Goal: Information Seeking & Learning: Compare options

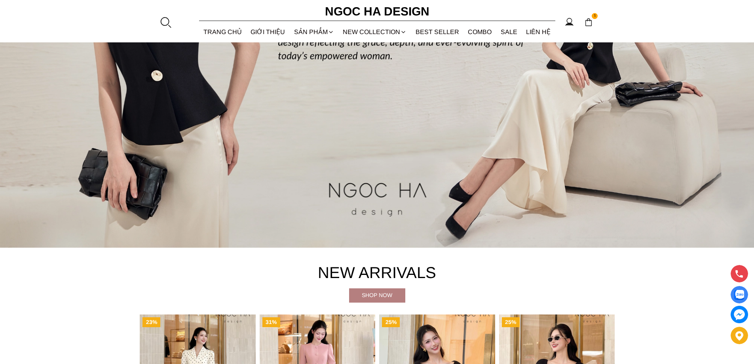
scroll to position [396, 0]
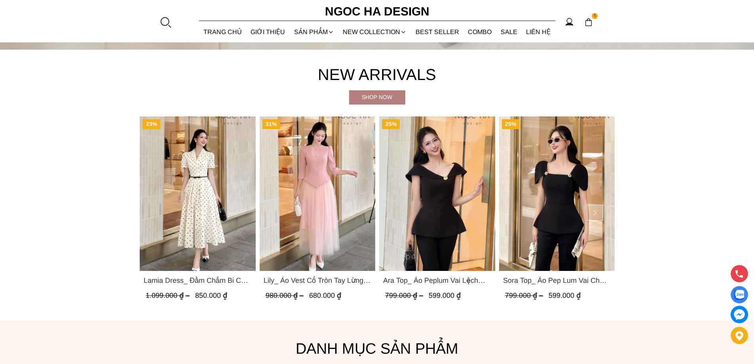
click at [202, 196] on img "Product image - Lamia Dress_ Đầm Chấm Bi Cổ Vest Màu Kem D1003" at bounding box center [198, 193] width 116 height 154
click at [295, 179] on img "Product image - Lily_ Áo Vest Cổ Tròn Tay Lừng Mix Chân Váy Lưới Màu Hồng A1082…" at bounding box center [317, 193] width 116 height 154
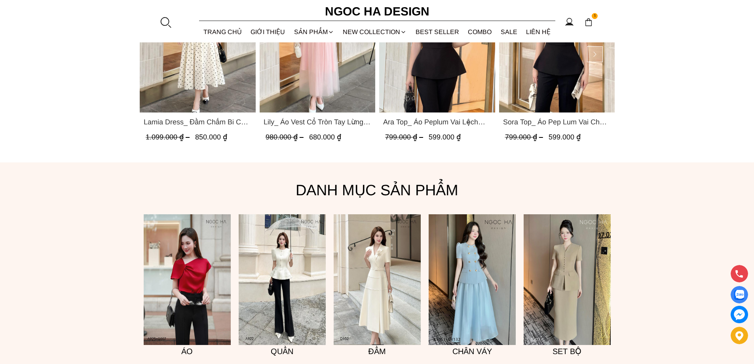
scroll to position [594, 0]
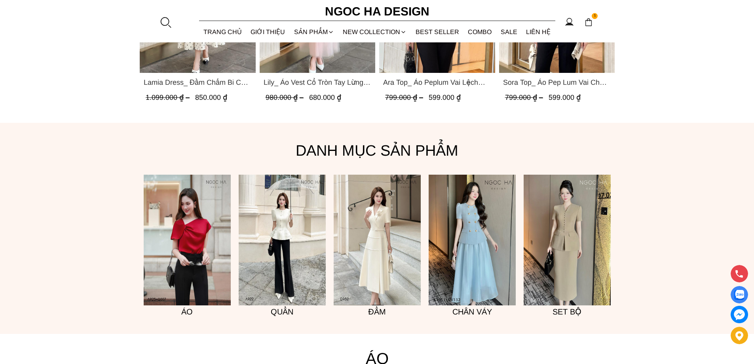
click at [372, 217] on img at bounding box center [377, 240] width 87 height 131
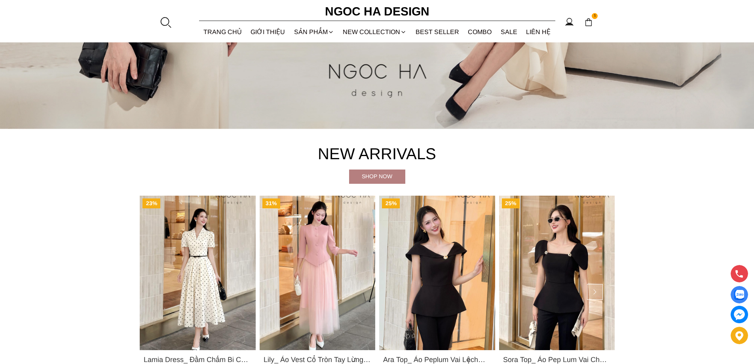
scroll to position [396, 0]
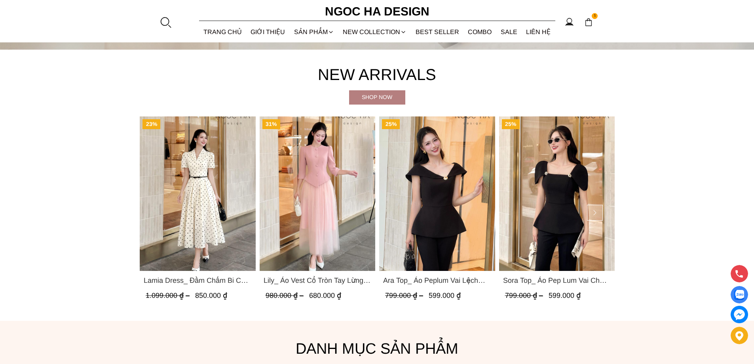
click at [332, 174] on img "Product image - Lily_ Áo Vest Cổ Tròn Tay Lừng Mix Chân Váy Lưới Màu Hồng A1082…" at bounding box center [317, 193] width 116 height 154
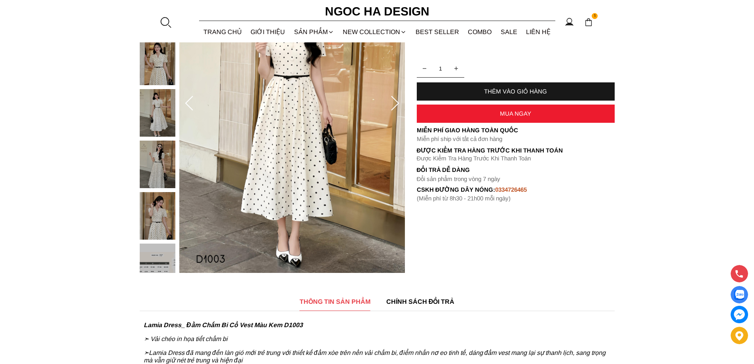
scroll to position [277, 0]
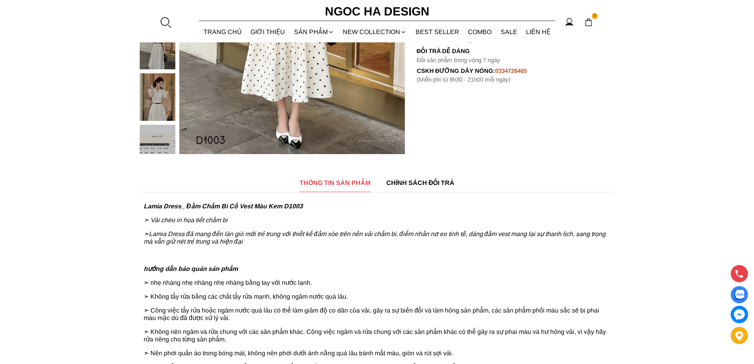
click at [400, 187] on span "CHÍNH SÁCH ĐỔI TRẢ" at bounding box center [421, 183] width 69 height 10
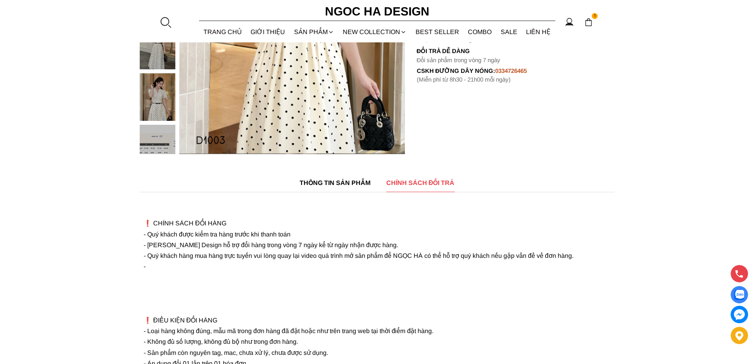
click at [319, 188] on div "THÔNG TIN SẢN PHẨM" at bounding box center [335, 183] width 71 height 18
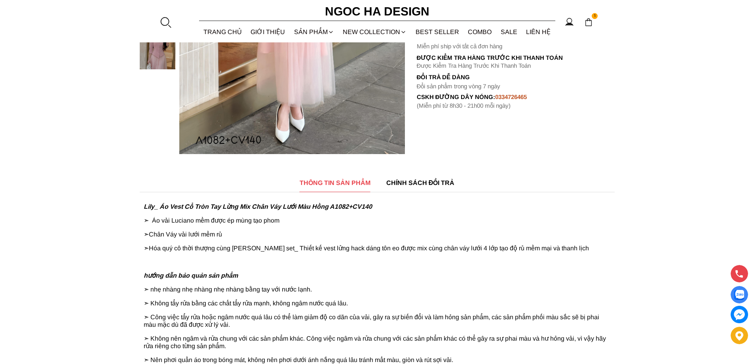
scroll to position [40, 0]
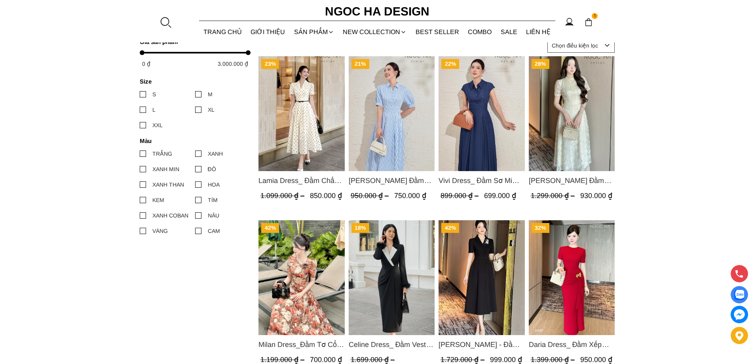
scroll to position [396, 0]
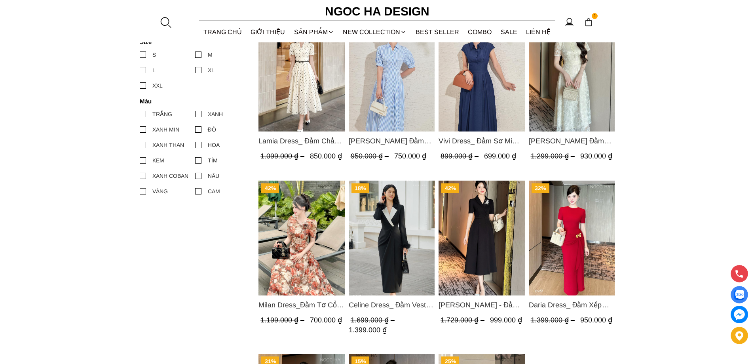
click at [474, 229] on img "Product image - Irene Dress - Đầm Vest Dáng Xòe Kèm Đai D713" at bounding box center [482, 237] width 86 height 115
click at [329, 77] on img "Product image - Lamia Dress_ Đầm Chấm Bi Cổ Vest Màu Kem D1003" at bounding box center [302, 74] width 86 height 115
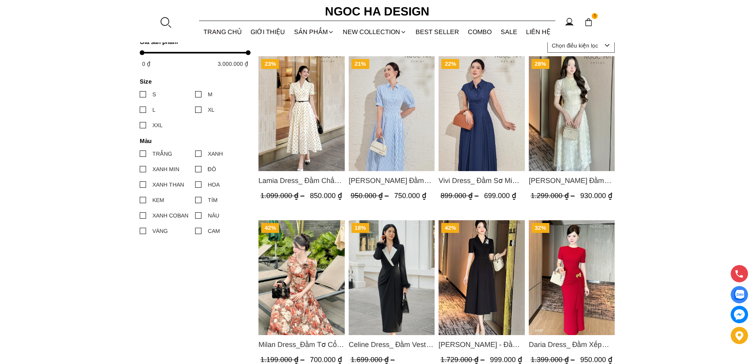
scroll to position [119, 0]
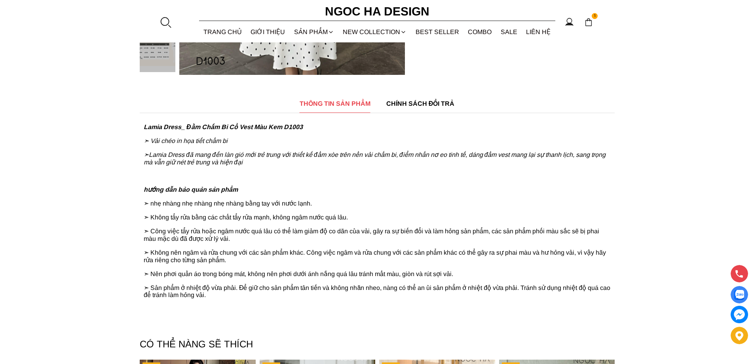
scroll to position [158, 0]
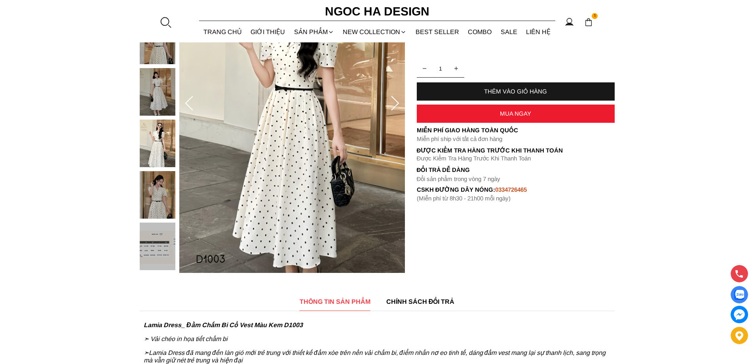
click at [402, 103] on icon at bounding box center [395, 104] width 16 height 16
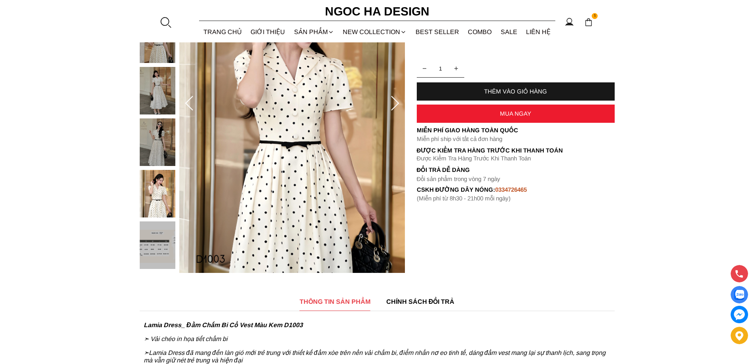
click at [402, 103] on icon at bounding box center [395, 104] width 16 height 16
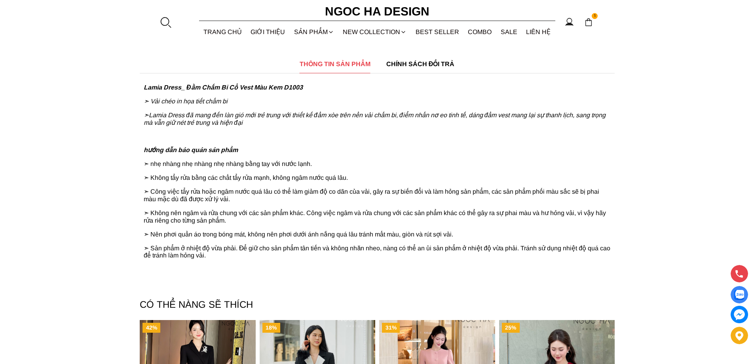
scroll to position [119, 0]
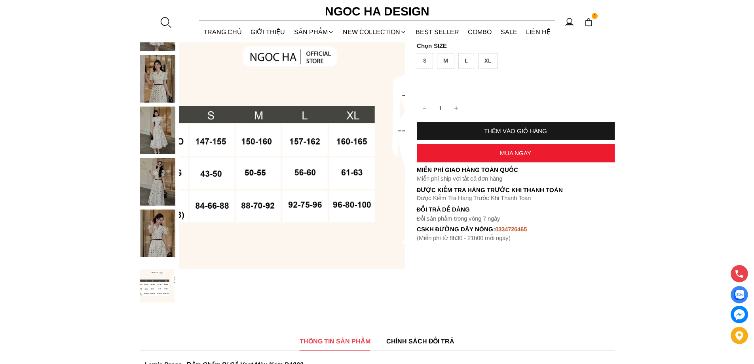
click at [391, 147] on icon at bounding box center [395, 143] width 16 height 16
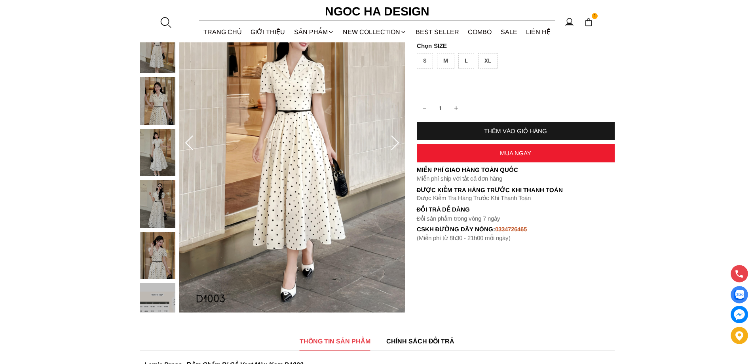
click at [391, 147] on icon at bounding box center [395, 143] width 16 height 16
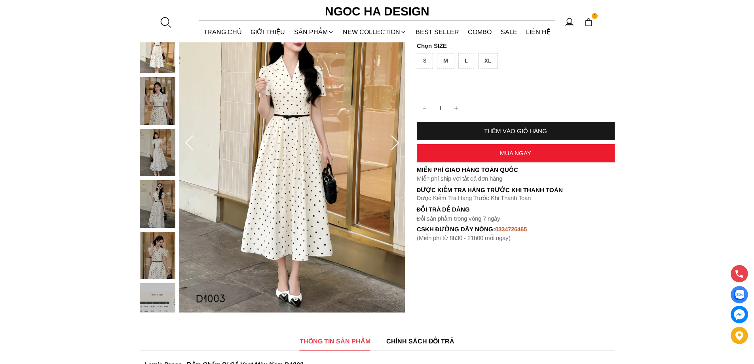
click at [391, 147] on icon at bounding box center [395, 143] width 16 height 16
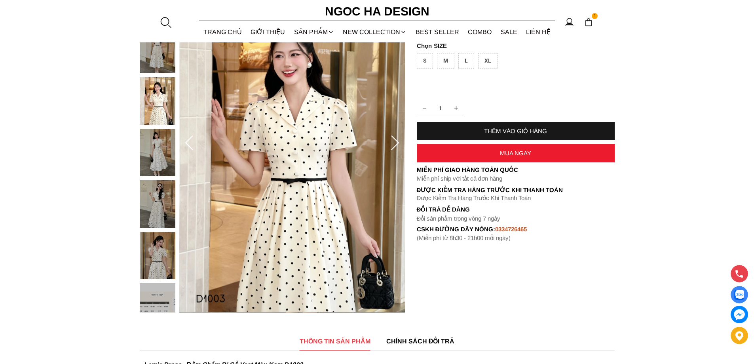
click at [391, 147] on icon at bounding box center [395, 143] width 16 height 16
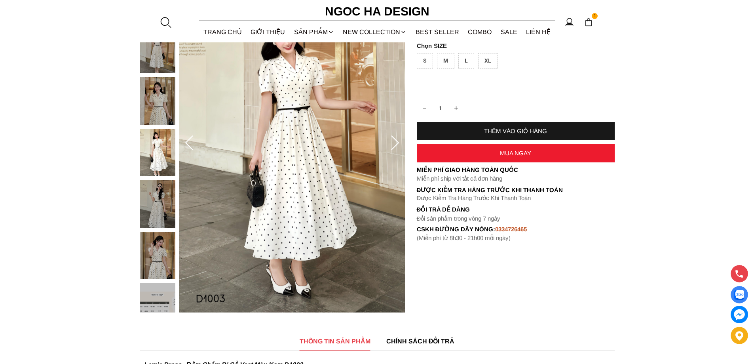
click at [391, 147] on icon at bounding box center [395, 143] width 16 height 16
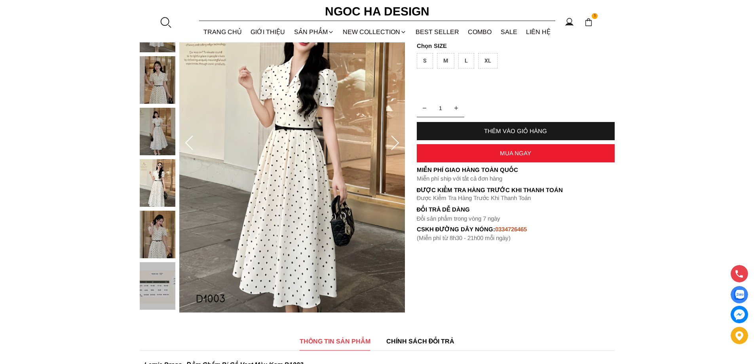
click at [391, 147] on icon at bounding box center [395, 143] width 16 height 16
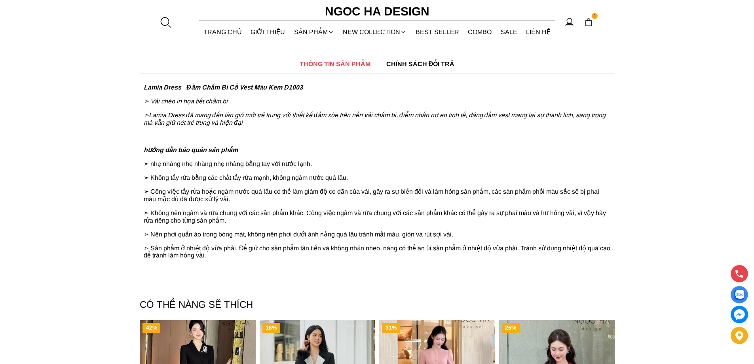
scroll to position [158, 0]
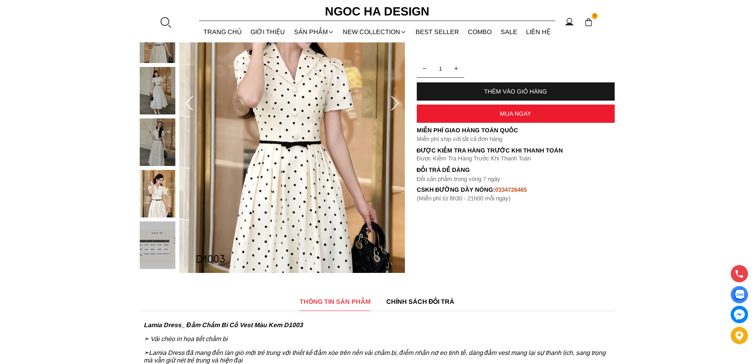
click at [190, 107] on icon at bounding box center [189, 104] width 16 height 16
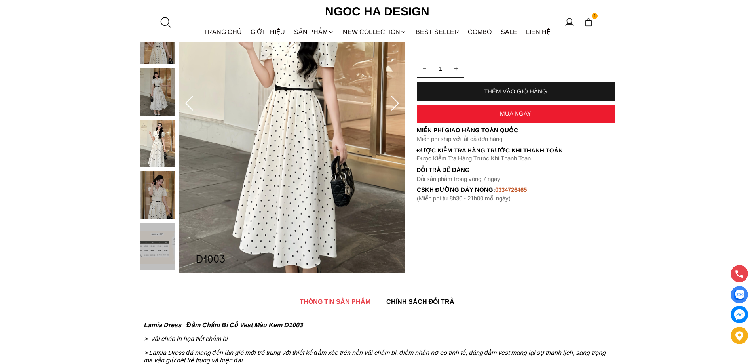
scroll to position [317, 0]
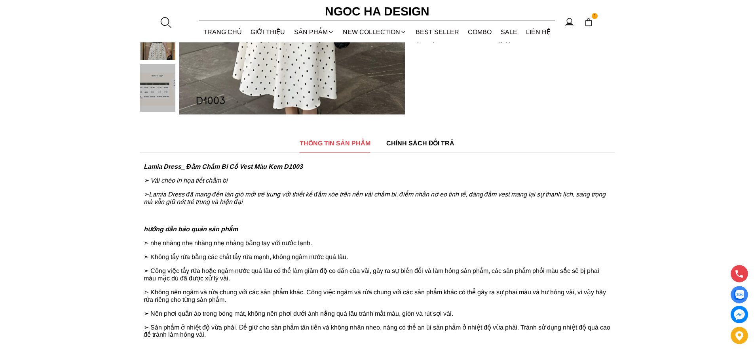
click at [162, 85] on img at bounding box center [158, 88] width 36 height 48
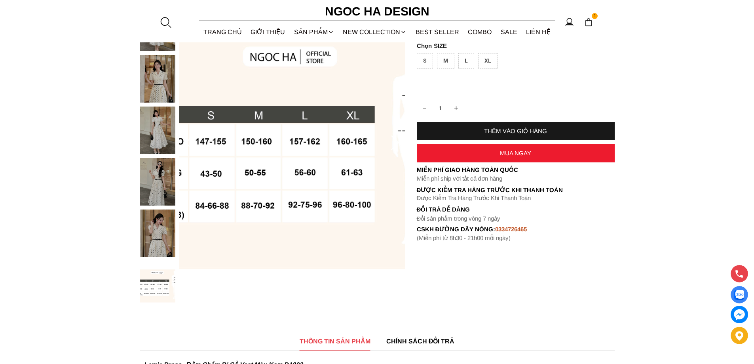
scroll to position [0, 0]
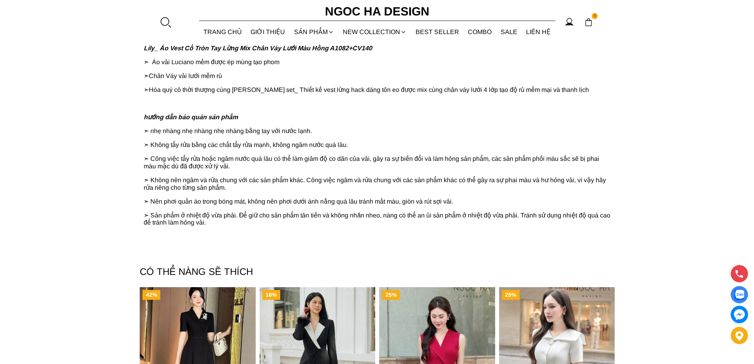
scroll to position [317, 0]
